Goal: Register for event/course

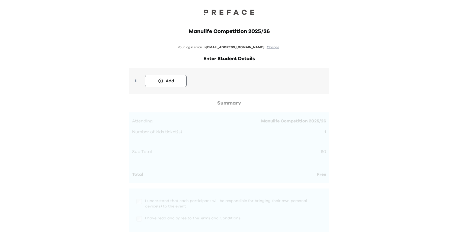
scroll to position [2, 0]
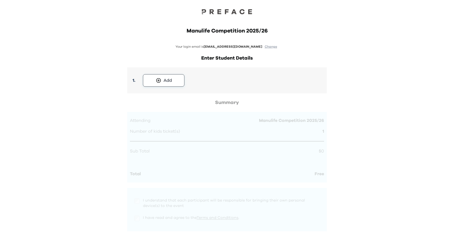
click at [177, 82] on button "Add" at bounding box center [163, 80] width 41 height 12
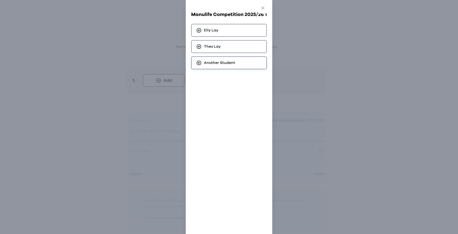
click at [228, 60] on span "Another Student" at bounding box center [219, 62] width 31 height 5
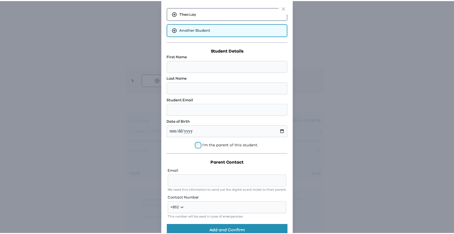
scroll to position [0, 0]
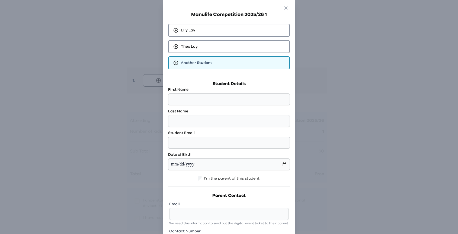
click at [343, 57] on div "Go Back Close Manulife Competition 2025/26 1 [PERSON_NAME] [PERSON_NAME] Anothe…" at bounding box center [229, 117] width 458 height 234
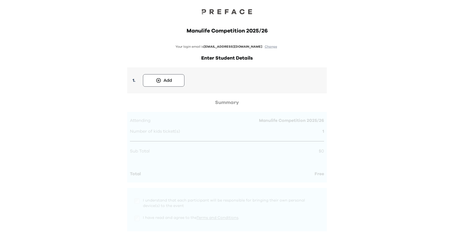
scroll to position [48, 0]
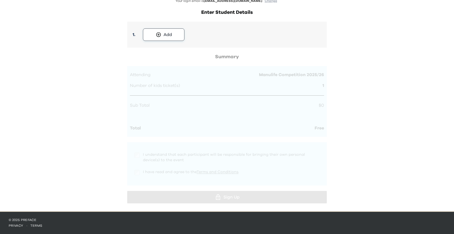
click at [168, 34] on div "Add" at bounding box center [168, 34] width 8 height 7
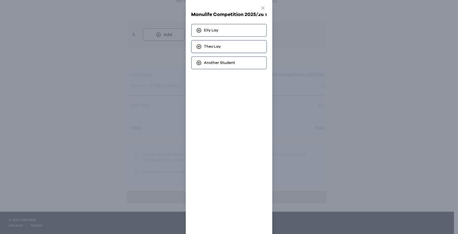
click at [210, 47] on span "[PERSON_NAME]" at bounding box center [212, 46] width 17 height 5
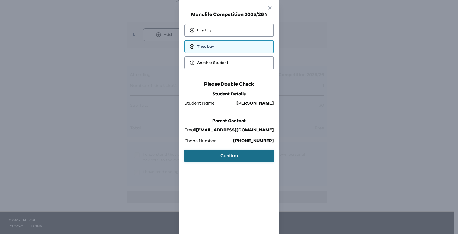
click at [217, 156] on button "Confirm" at bounding box center [228, 156] width 89 height 12
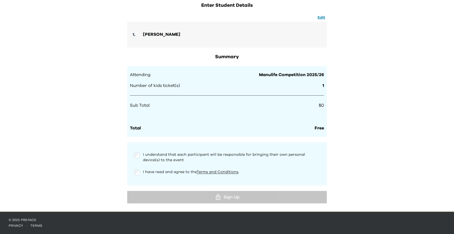
scroll to position [0, 0]
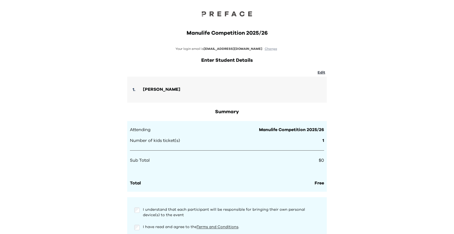
click at [322, 71] on button "Edit" at bounding box center [321, 73] width 11 height 6
click at [184, 89] on button at bounding box center [188, 89] width 8 height 7
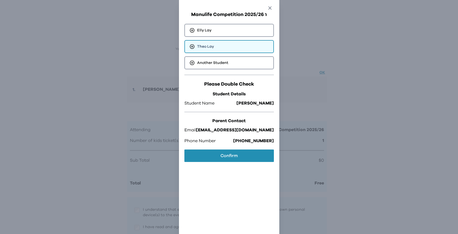
click at [267, 7] on icon "button" at bounding box center [270, 8] width 6 height 6
